Goal: Check status: Check status

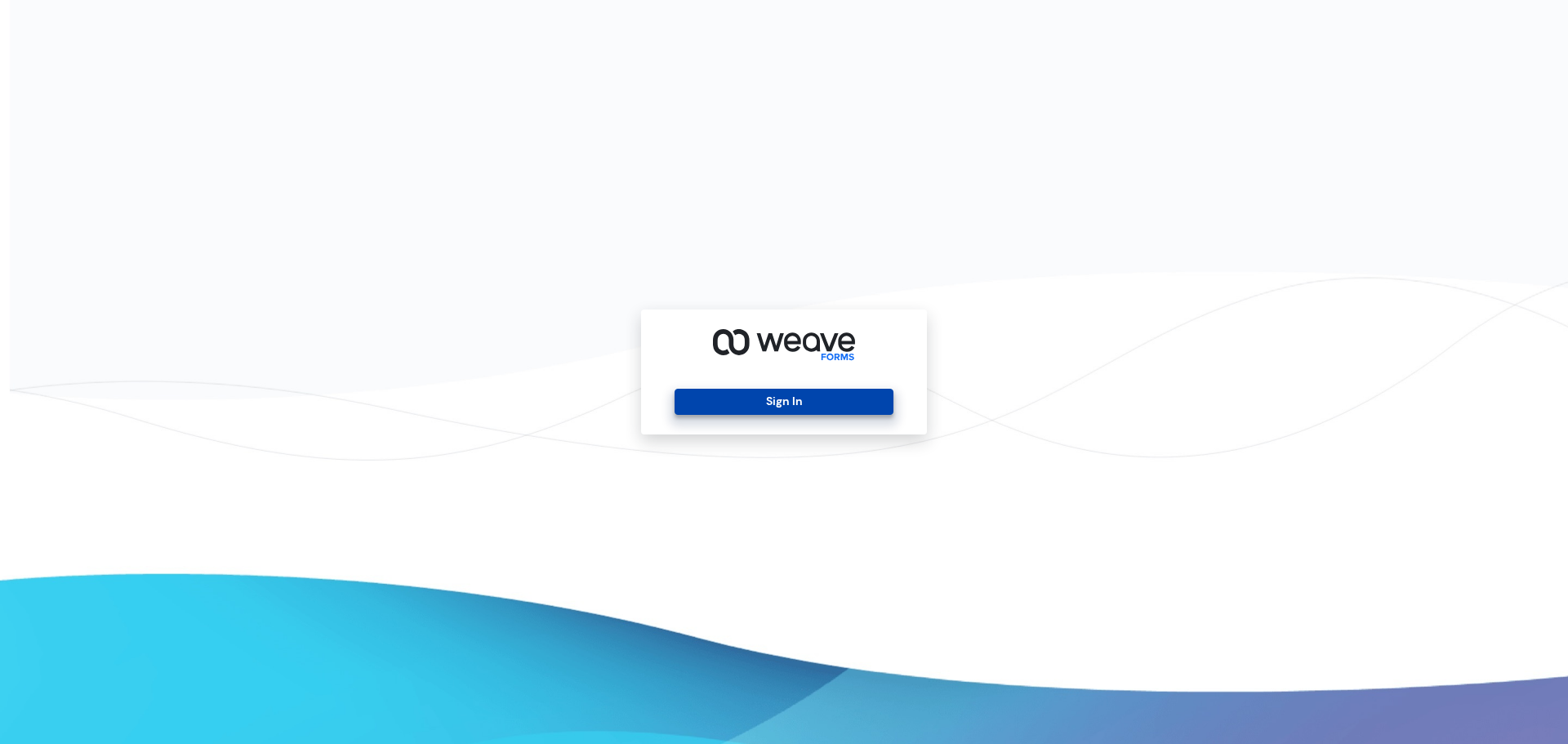
click at [799, 400] on button "Sign In" at bounding box center [784, 402] width 218 height 26
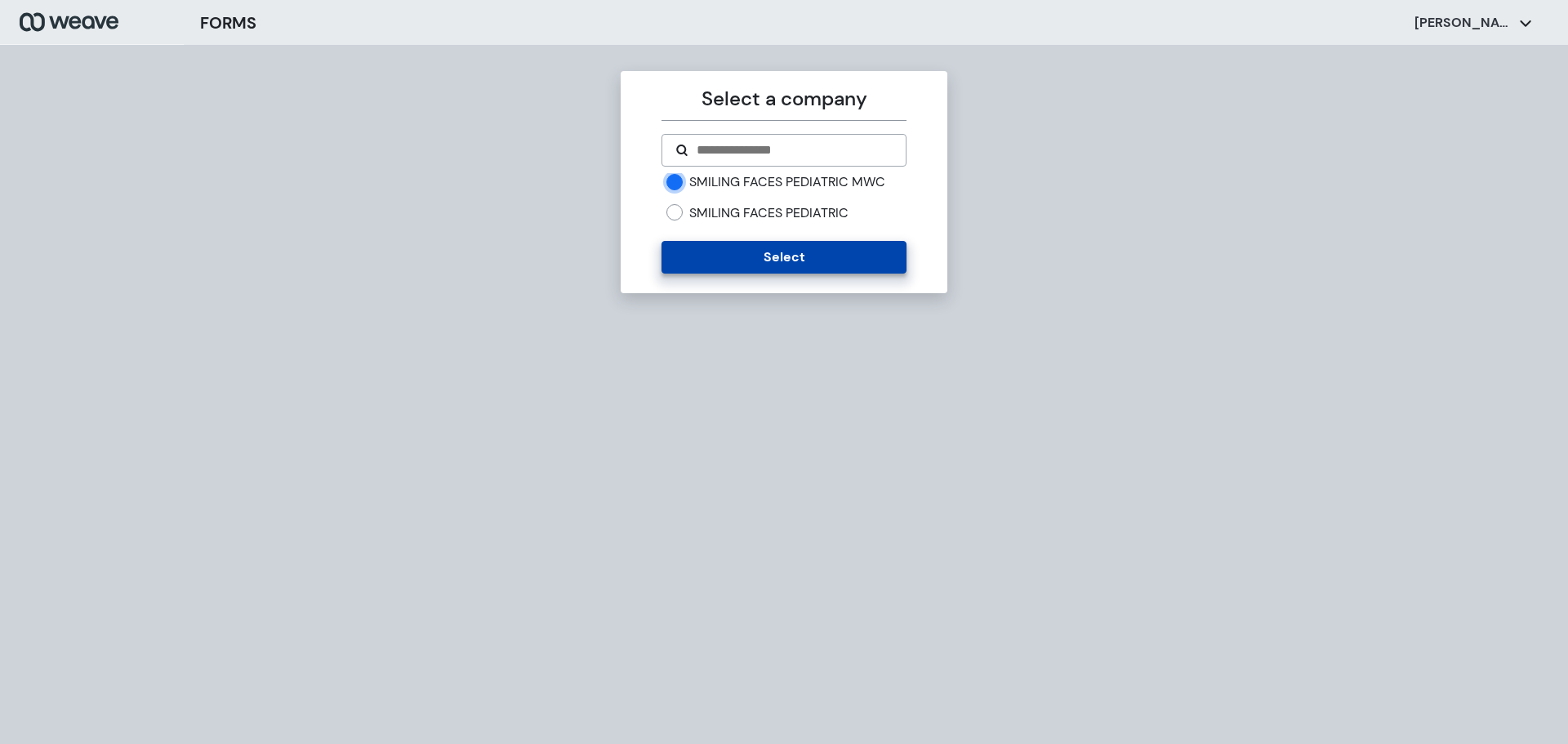
click at [742, 264] on button "Select" at bounding box center [784, 257] width 244 height 33
